Goal: Task Accomplishment & Management: Manage account settings

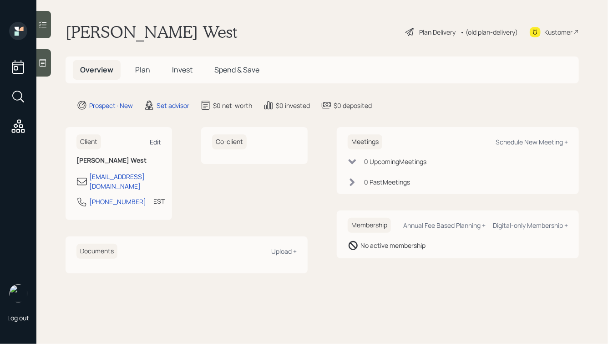
click at [152, 141] on div "Edit" at bounding box center [155, 141] width 11 height 9
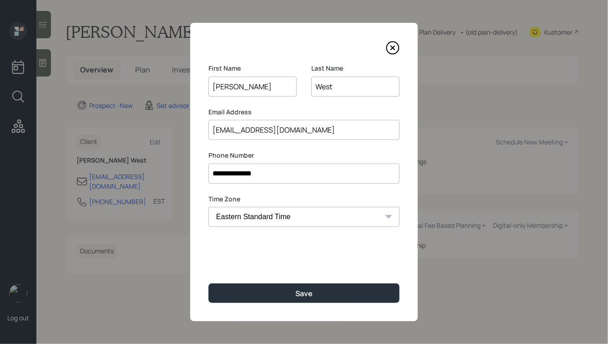
drag, startPoint x: 225, startPoint y: 87, endPoint x: 176, endPoint y: 86, distance: 48.7
click at [176, 86] on div "**********" at bounding box center [304, 172] width 608 height 344
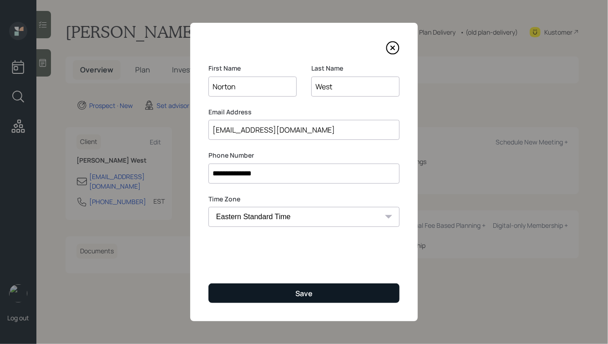
type input "Norton"
click at [279, 288] on button "Save" at bounding box center [303, 293] width 191 height 20
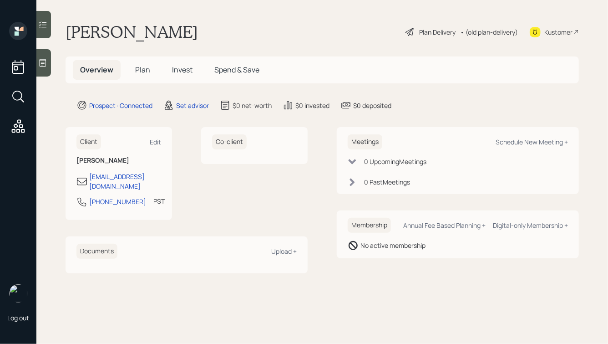
drag, startPoint x: 133, startPoint y: 187, endPoint x: 74, endPoint y: 195, distance: 59.6
click at [75, 195] on div "Client Edit Zaya malik zaya_h_malik@hotmail.com 909-513-5426 PST Currently 12:1…" at bounding box center [119, 173] width 106 height 93
